Goal: Transaction & Acquisition: Purchase product/service

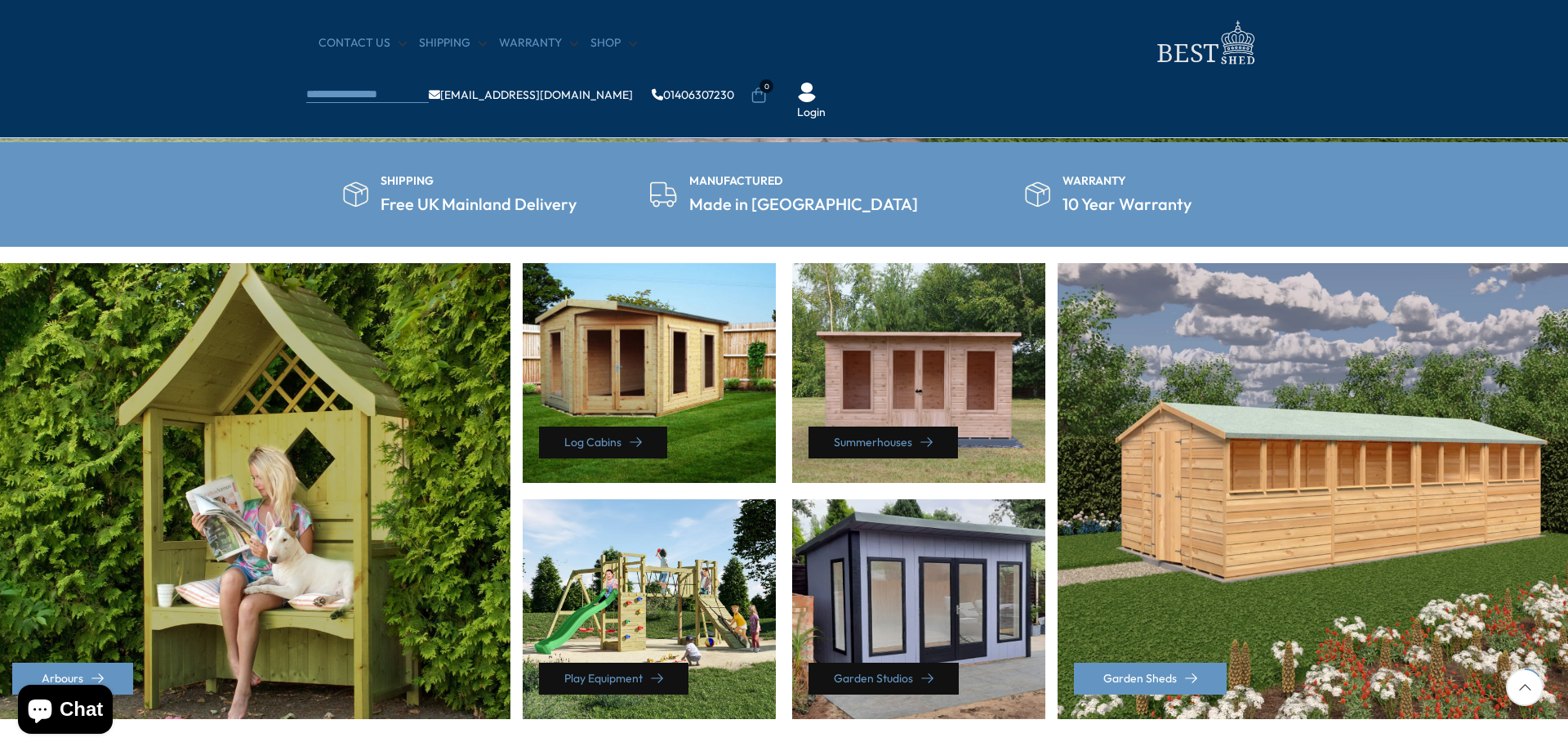
scroll to position [654, 0]
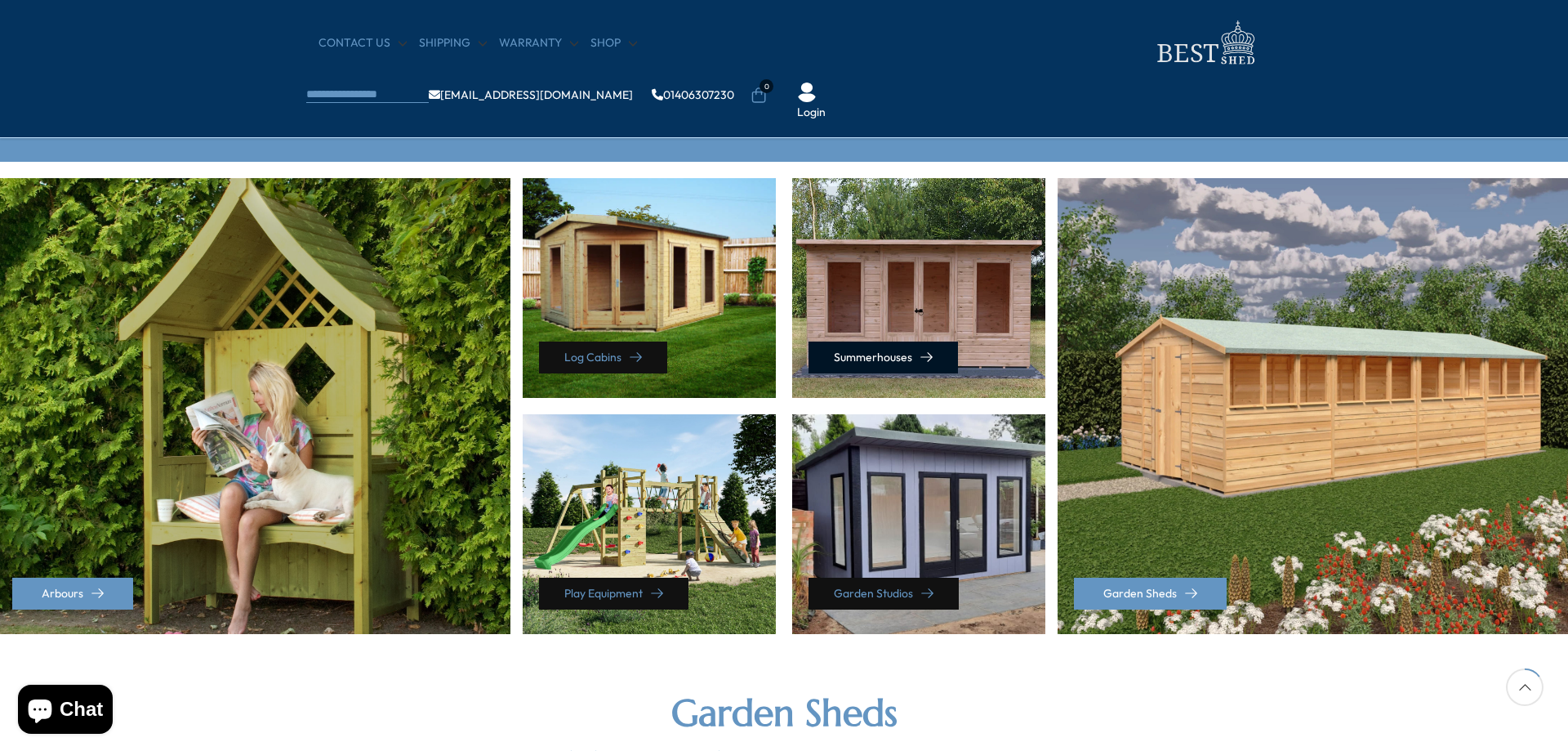
click at [860, 363] on link "Summerhouses" at bounding box center [884, 357] width 150 height 32
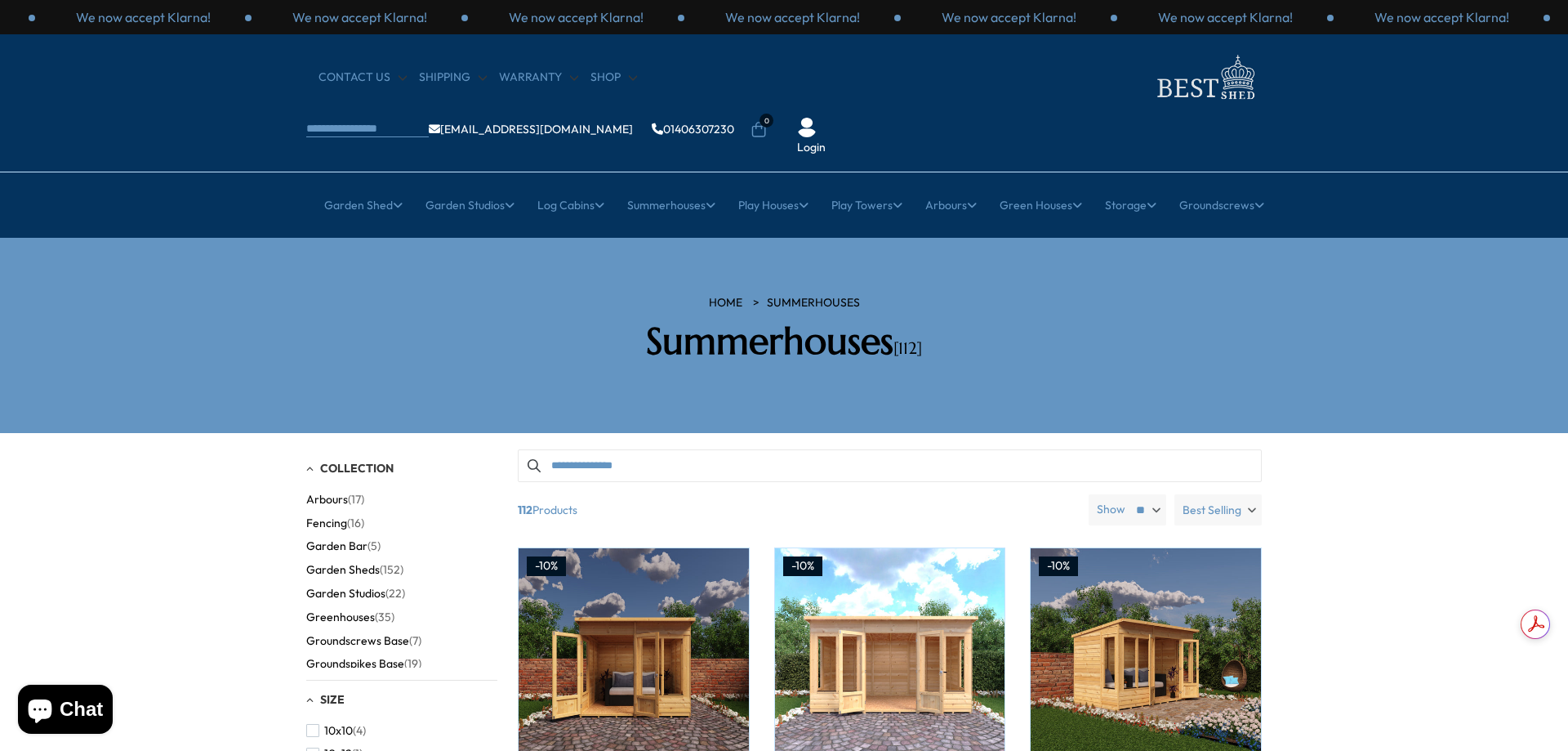
click at [1251, 494] on label "Best Selling" at bounding box center [1217, 509] width 87 height 31
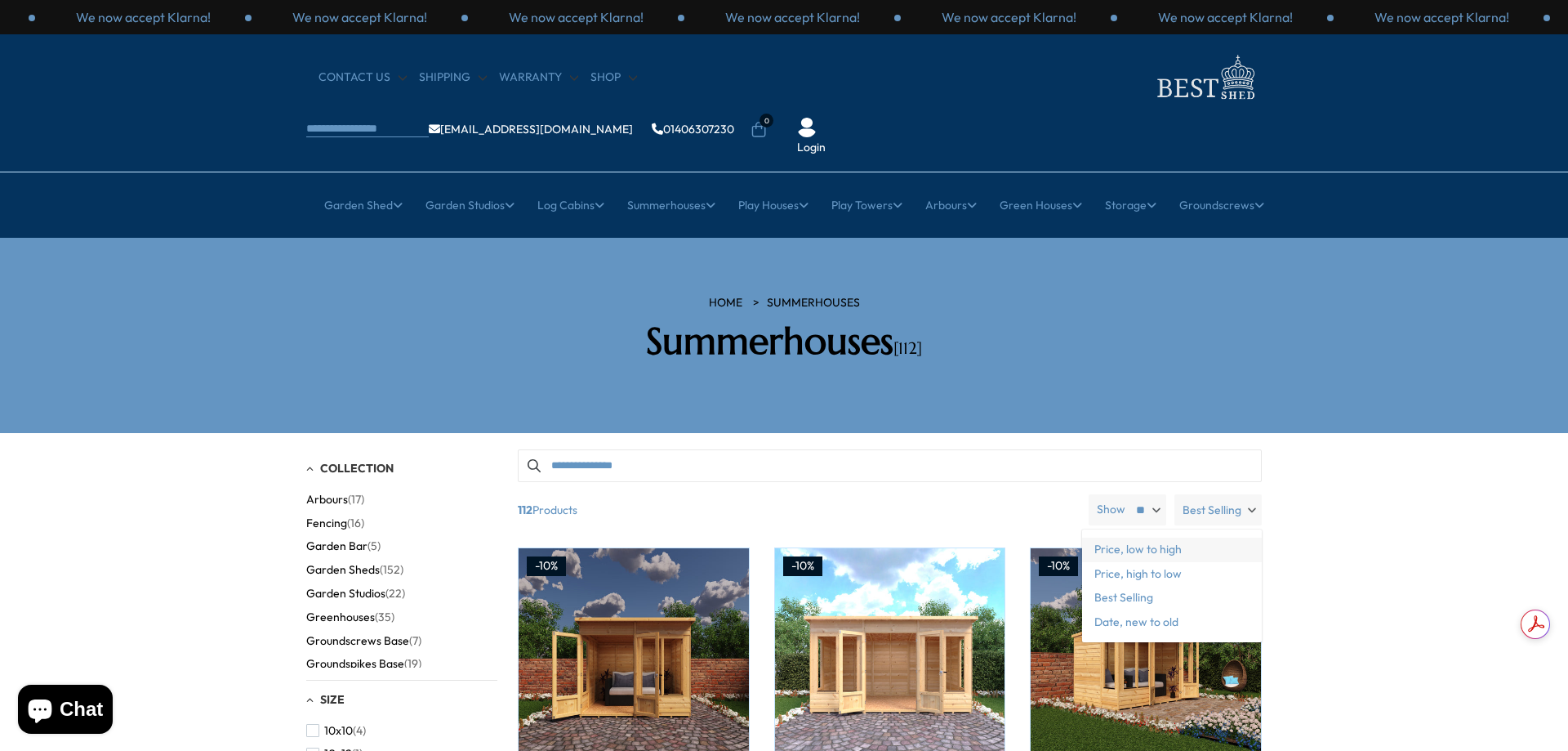
click at [1216, 538] on span "Price, low to high" at bounding box center [1172, 550] width 180 height 24
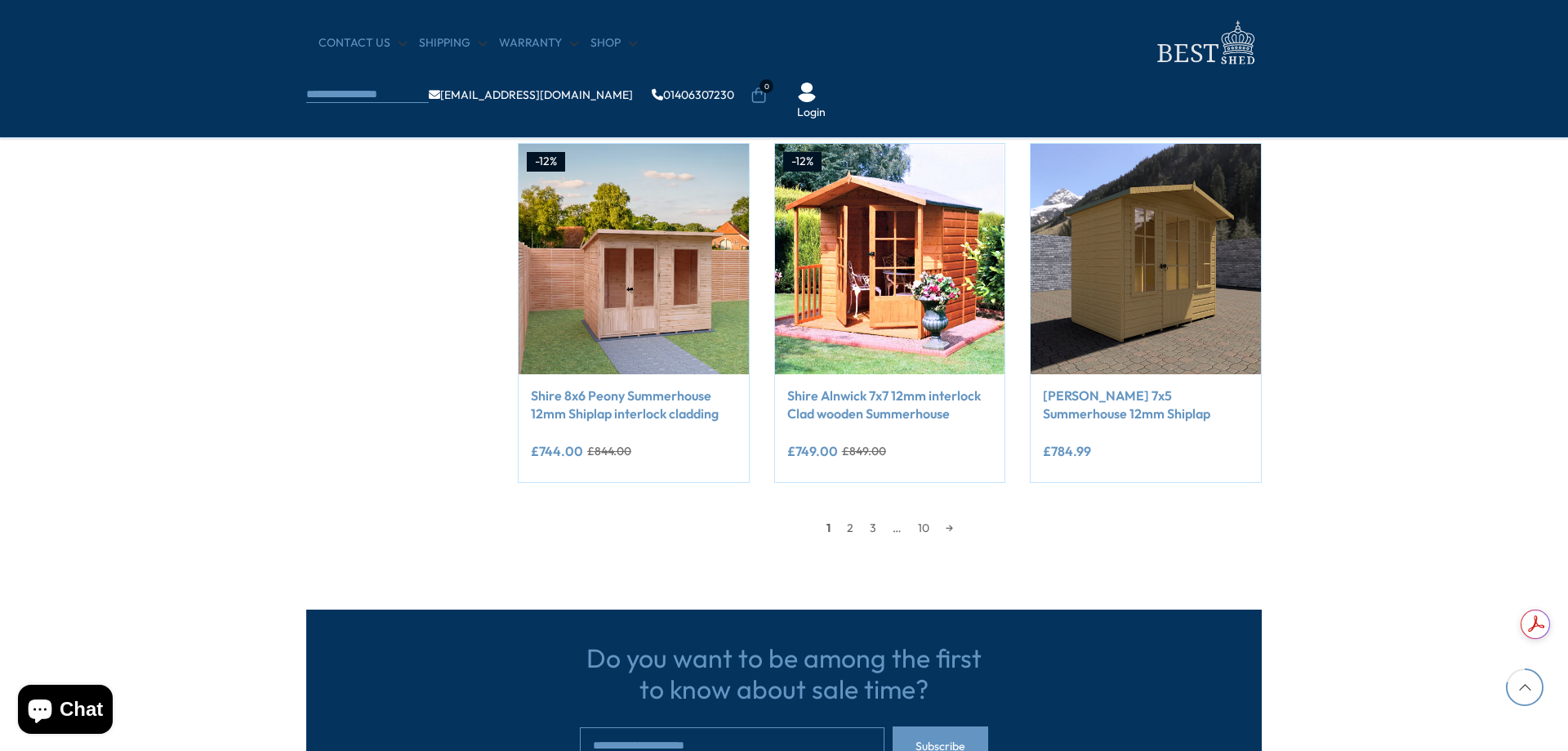
scroll to position [1470, 0]
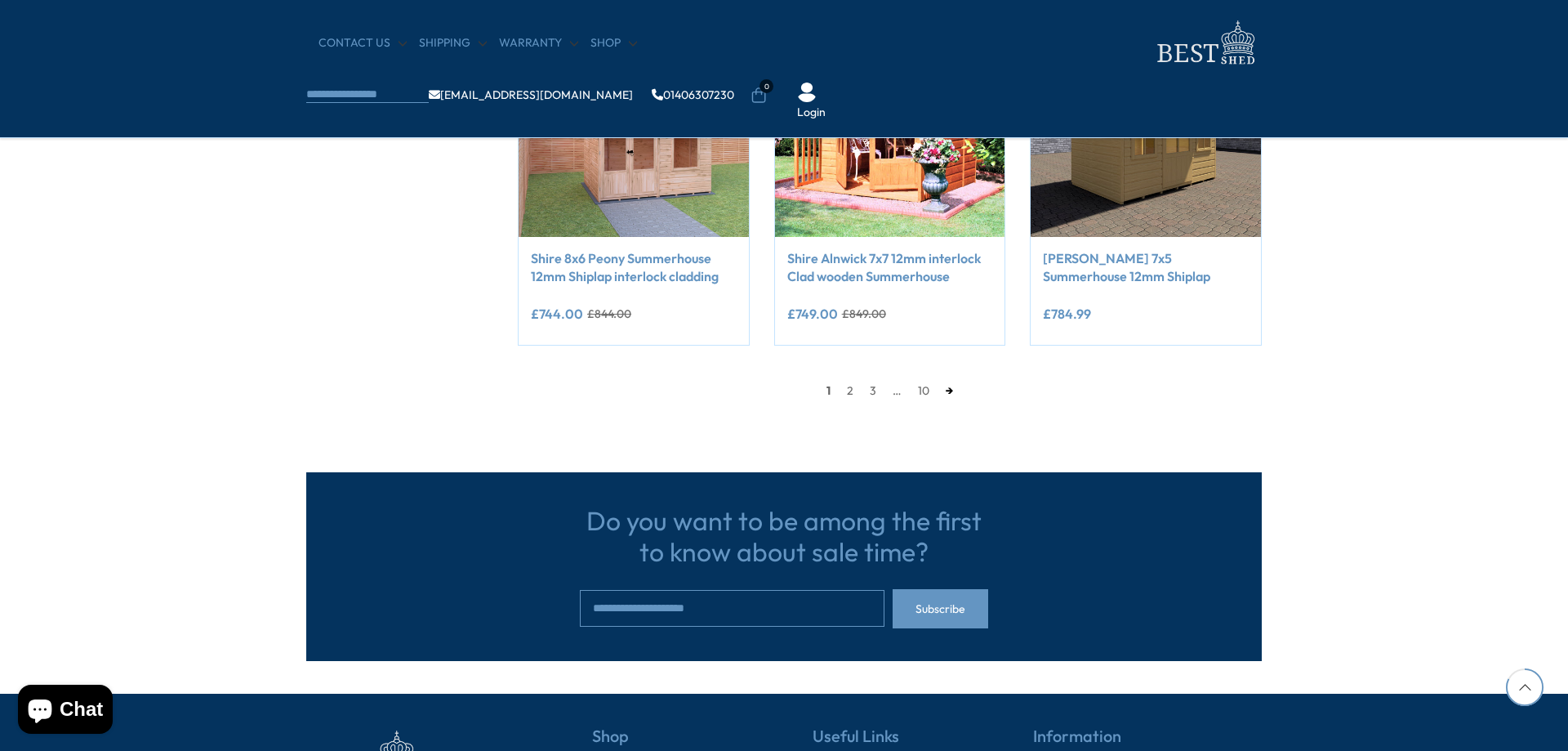
click at [956, 391] on link "→" at bounding box center [948, 390] width 23 height 24
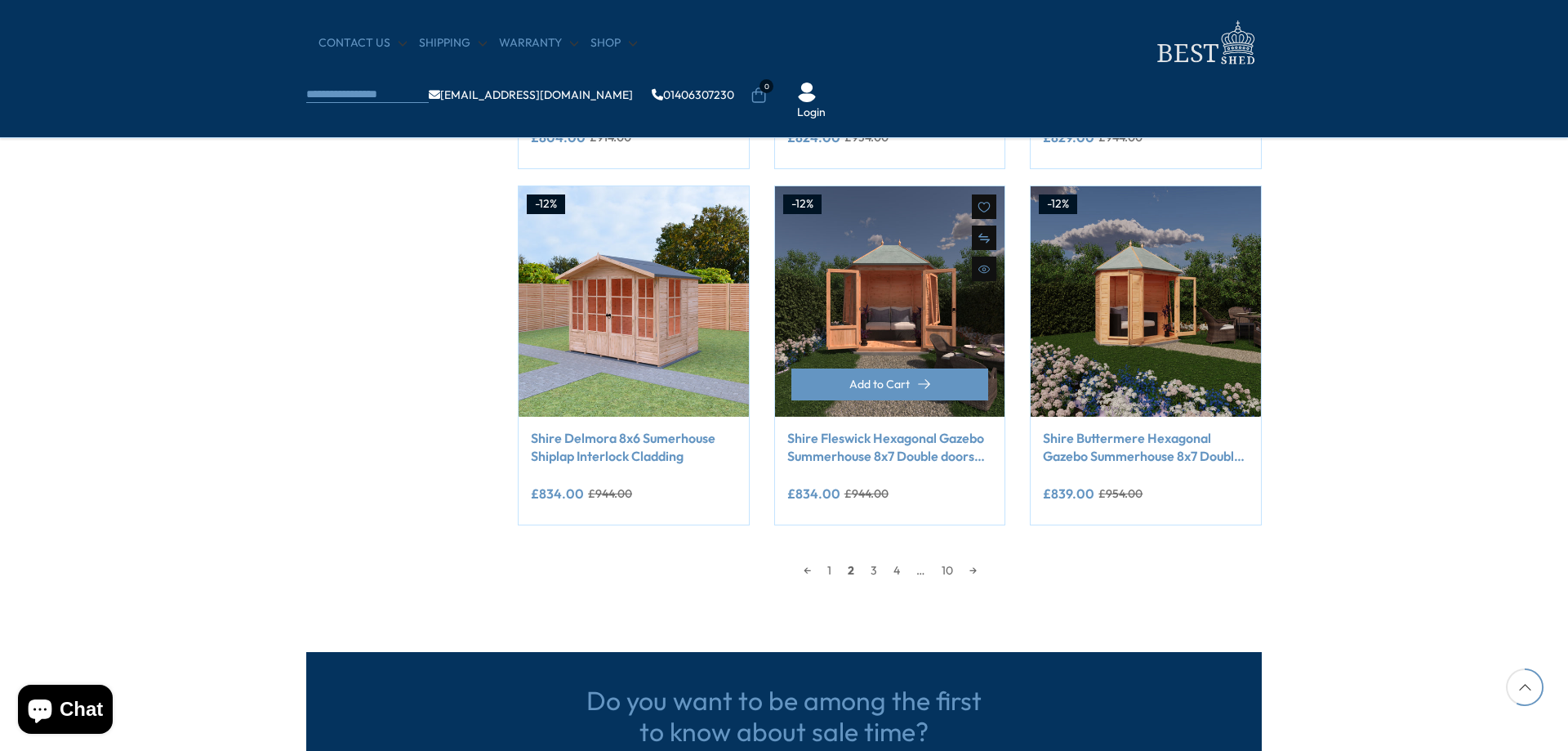
scroll to position [1292, 0]
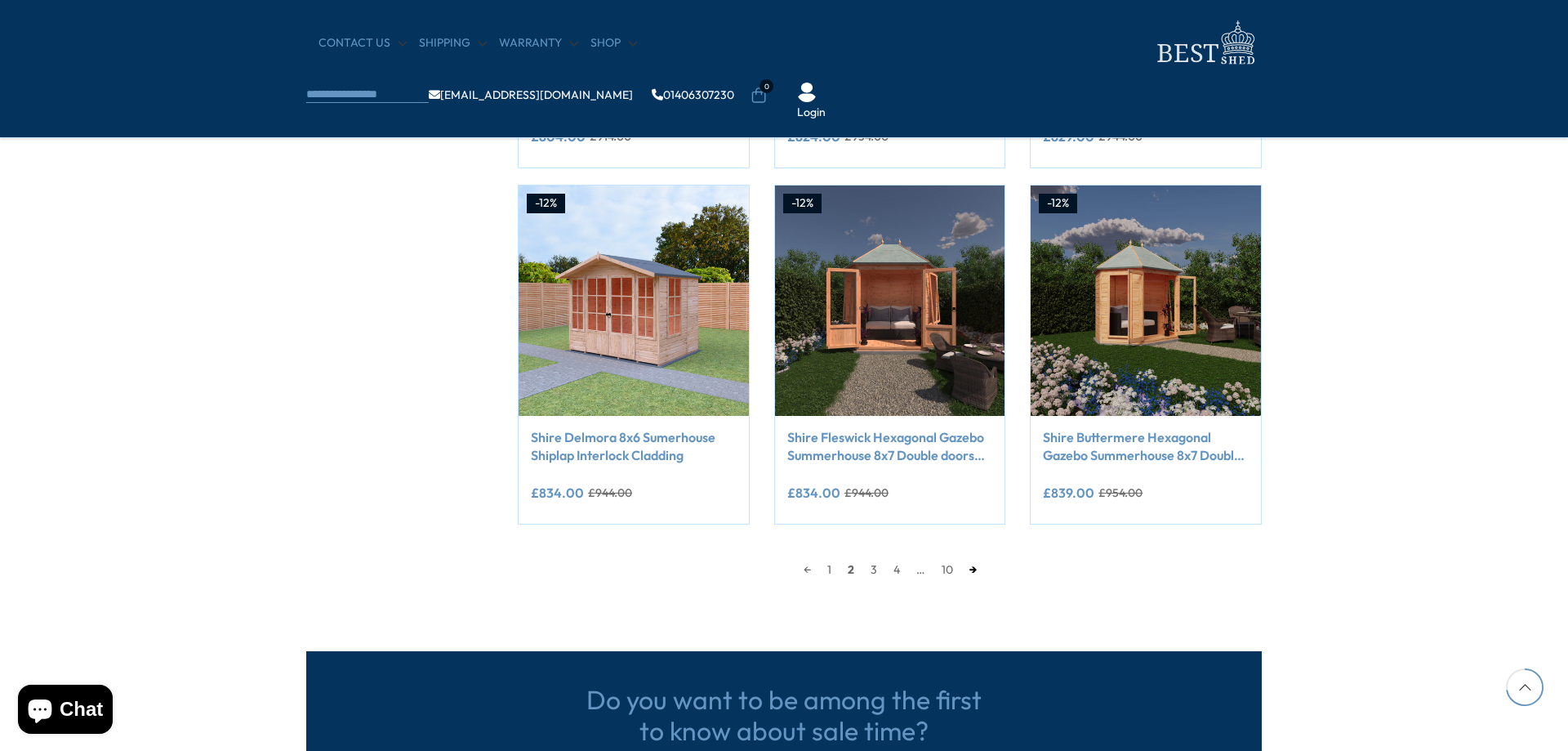
click at [970, 566] on link "→" at bounding box center [972, 570] width 23 height 24
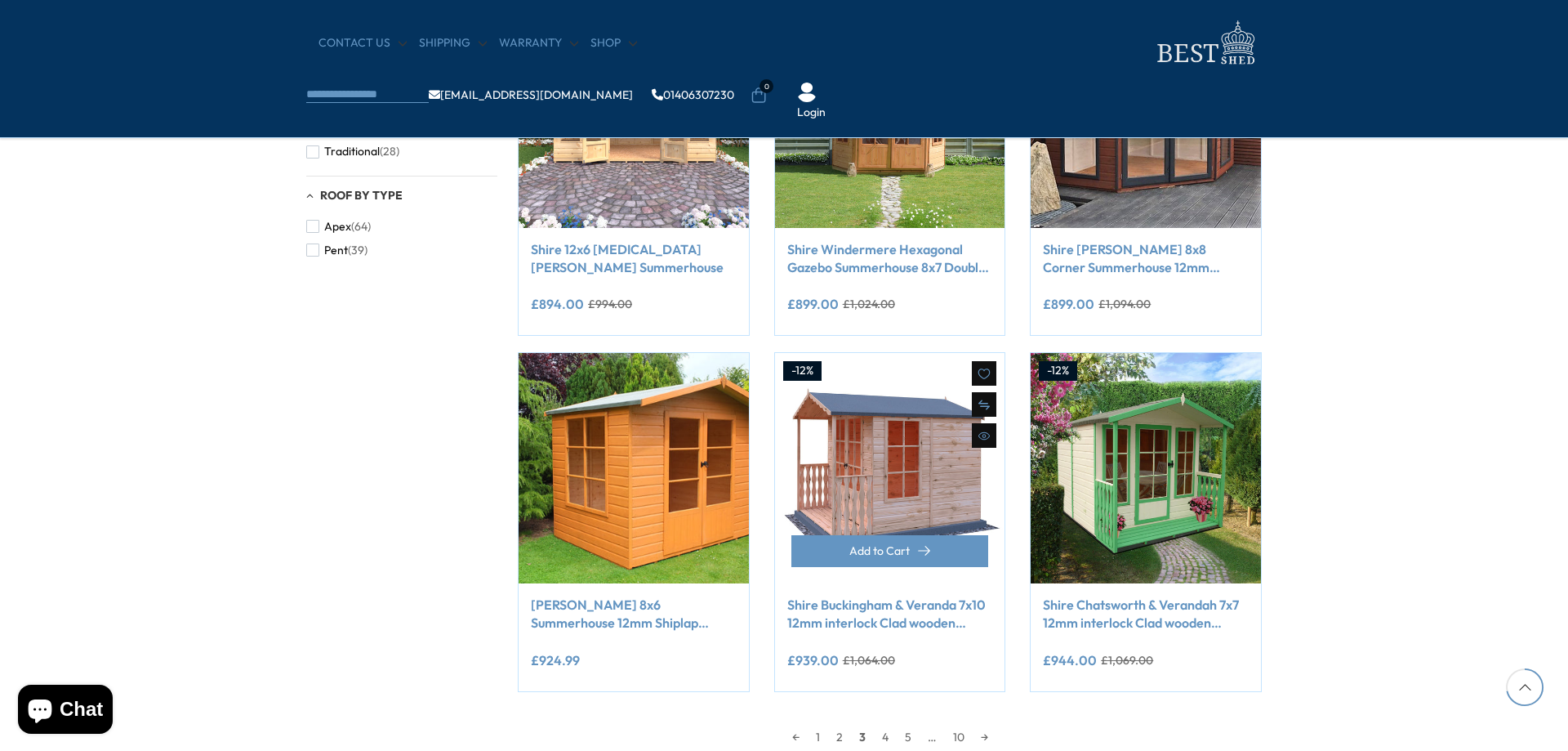
scroll to position [1292, 0]
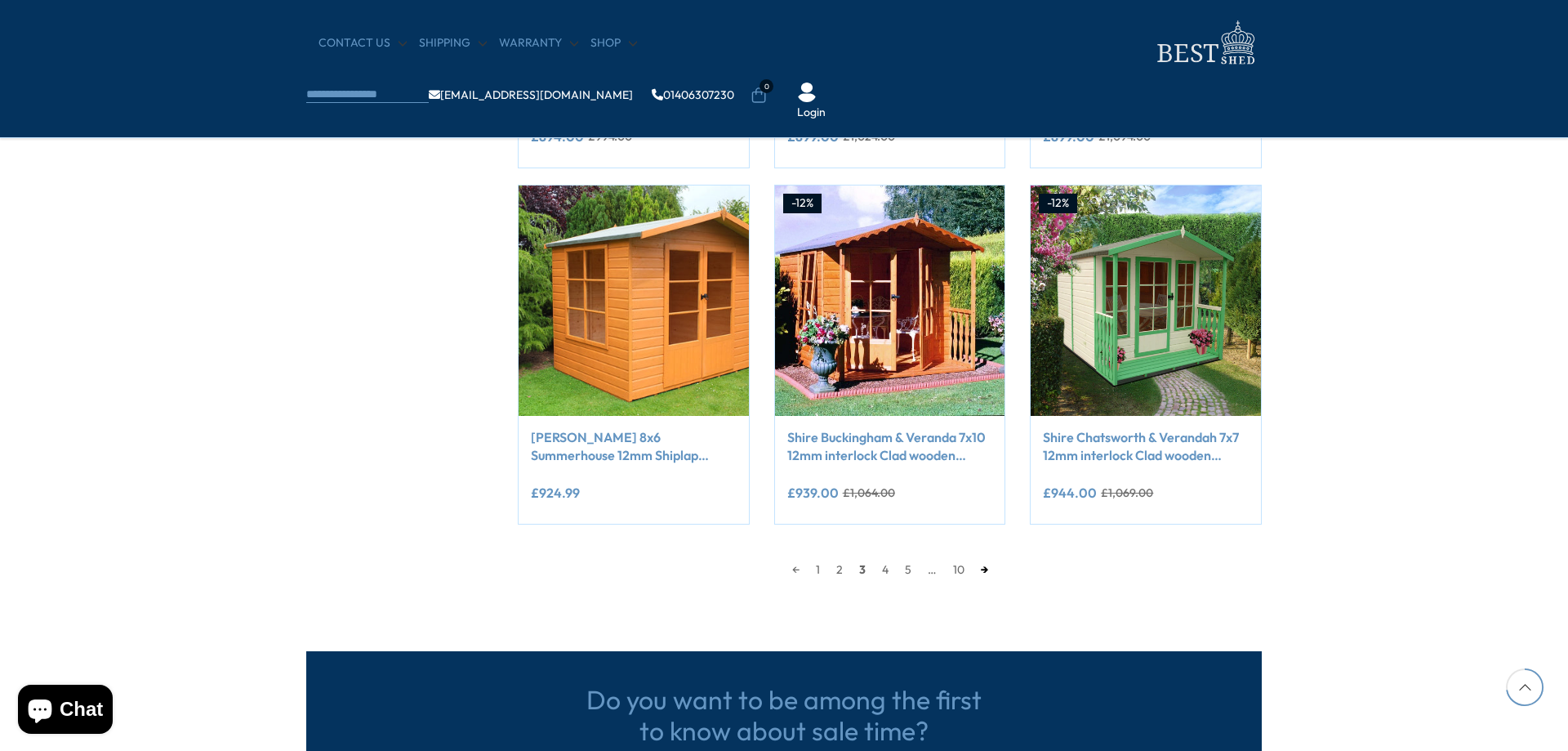
click at [988, 570] on link "→" at bounding box center [984, 570] width 23 height 24
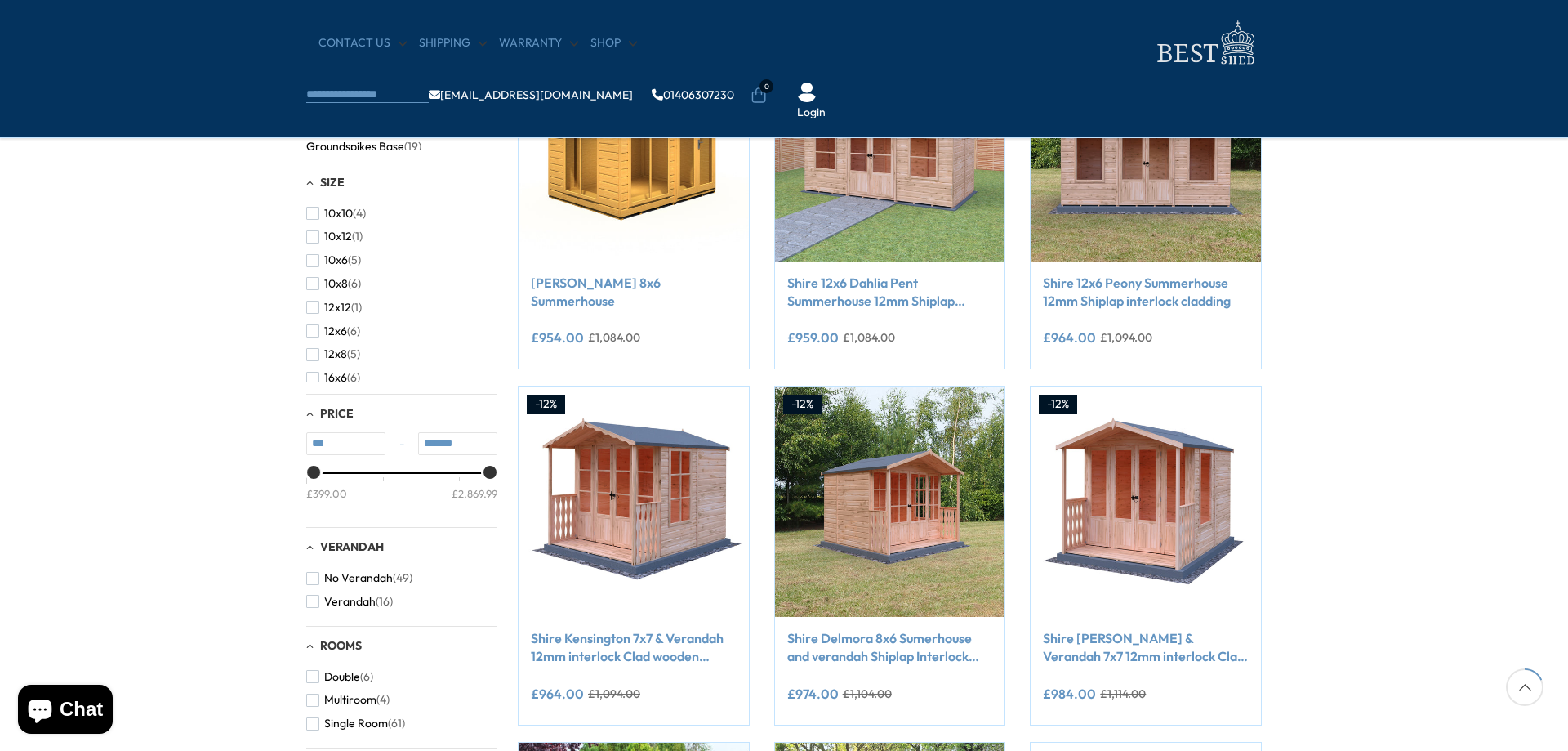
scroll to position [311, 0]
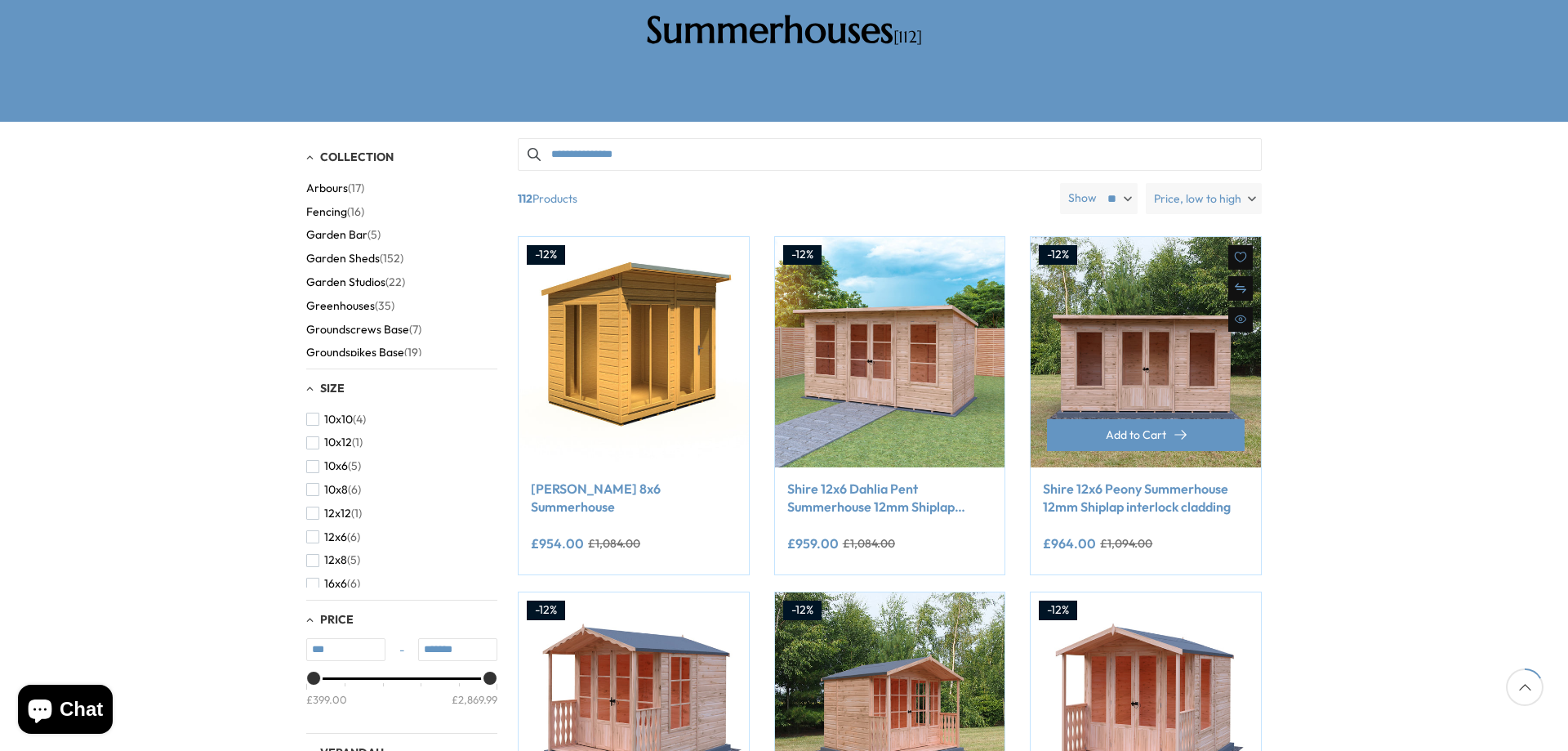
click at [1114, 480] on link "Shire 12x6 Peony Summerhouse 12mm Shiplap interlock cladding" at bounding box center [1145, 498] width 206 height 36
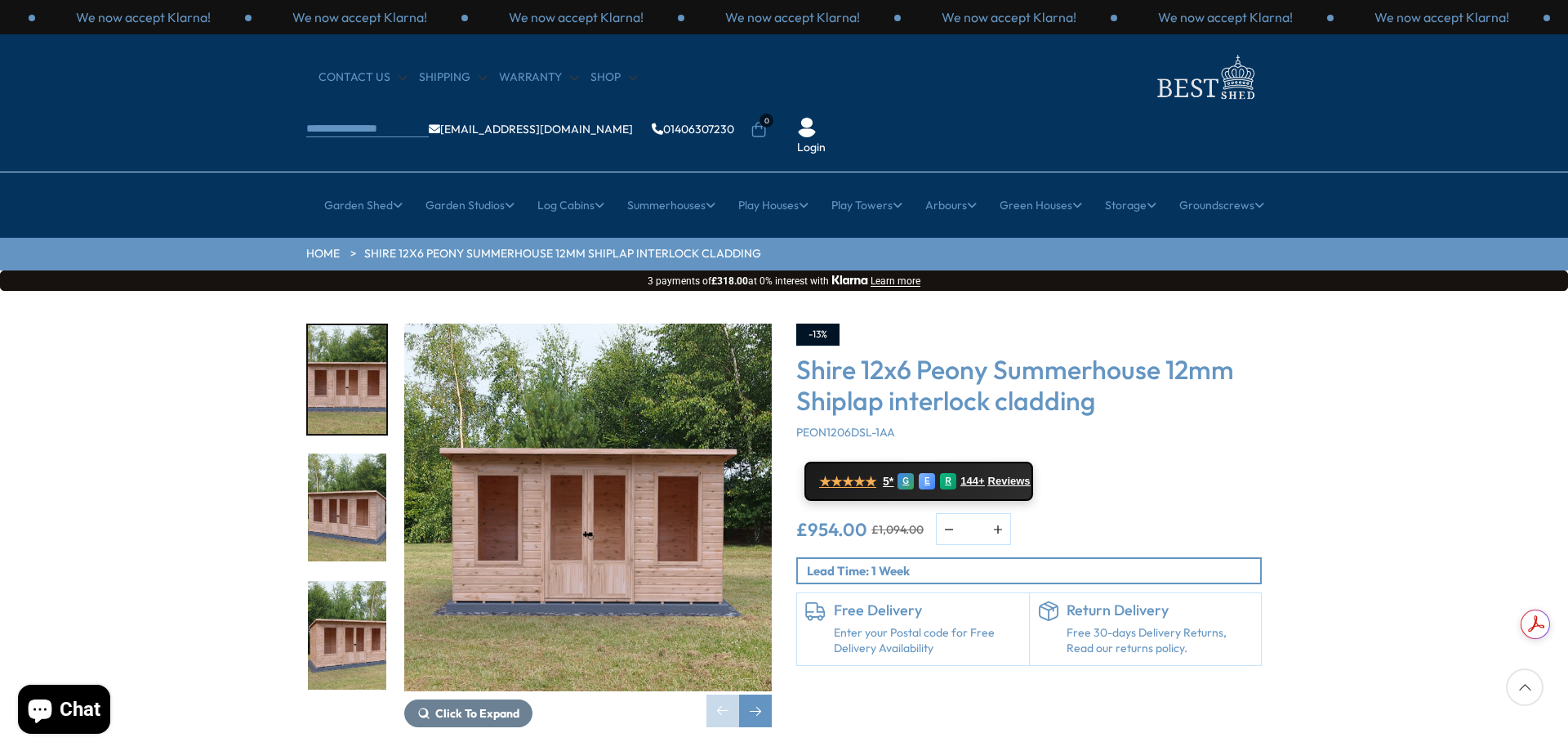
click at [342, 581] on img "3 / 21" at bounding box center [347, 635] width 79 height 108
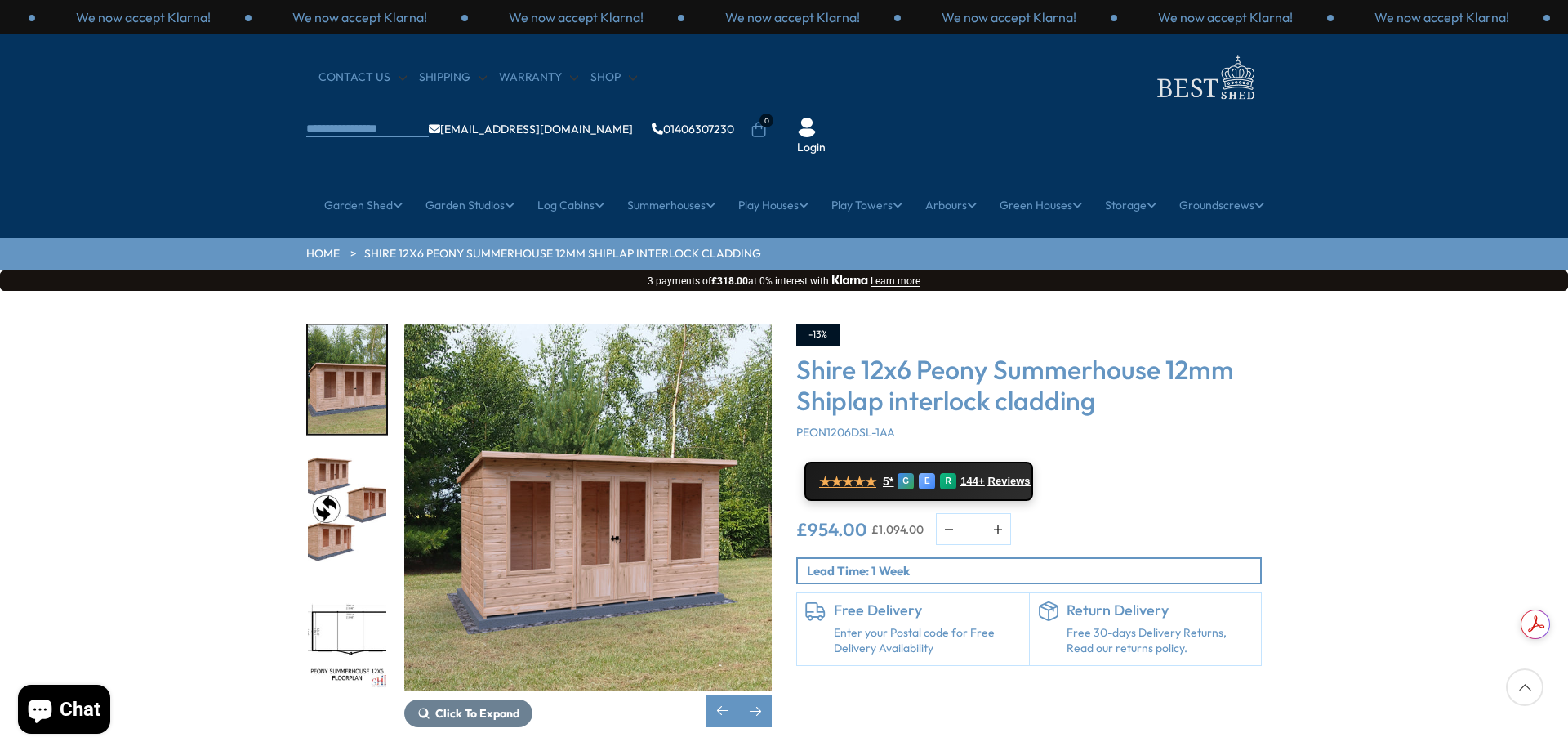
click at [345, 581] on img "5 / 21" at bounding box center [347, 635] width 79 height 108
click at [373, 581] on img "5 / 21" at bounding box center [347, 635] width 79 height 108
